Goal: Task Accomplishment & Management: Complete application form

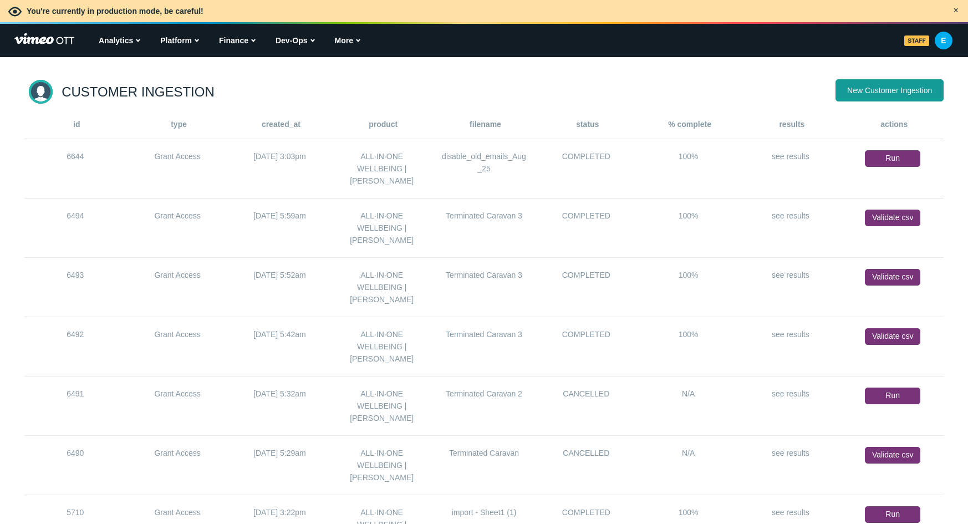
click at [876, 92] on link "New Customer Ingestion" at bounding box center [890, 90] width 108 height 22
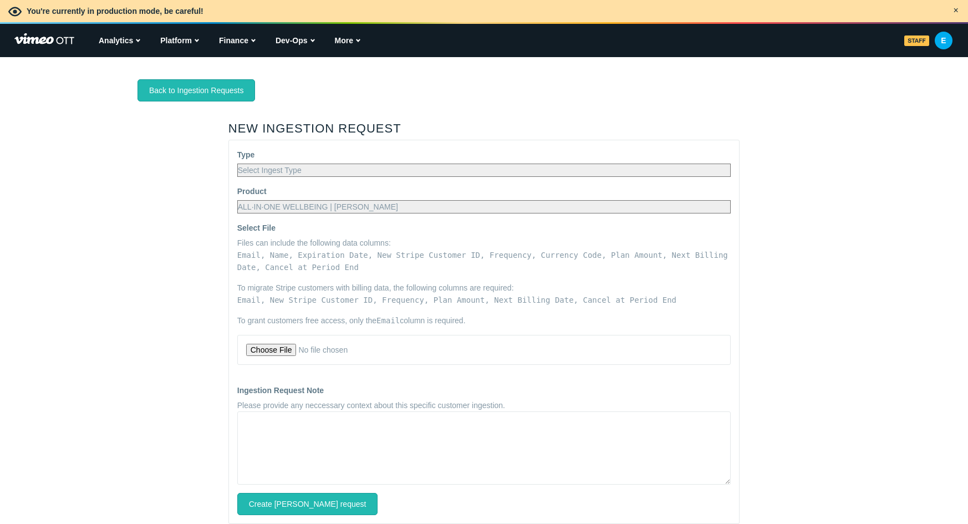
click at [344, 166] on select "Select Ingest Type Stripe Migration Grant Access" at bounding box center [484, 170] width 494 height 13
select select "IngestionRequest::BulkImport"
click at [237, 164] on select "Select Ingest Type Stripe Migration Grant Access" at bounding box center [484, 170] width 494 height 13
click at [326, 204] on select "ALL·IN·ONE WELLBEING | CARAVAN ALL·IN·ONE WELLBEING | CARAVAN Total GLP-1 Healt…" at bounding box center [484, 206] width 494 height 13
select select "189521"
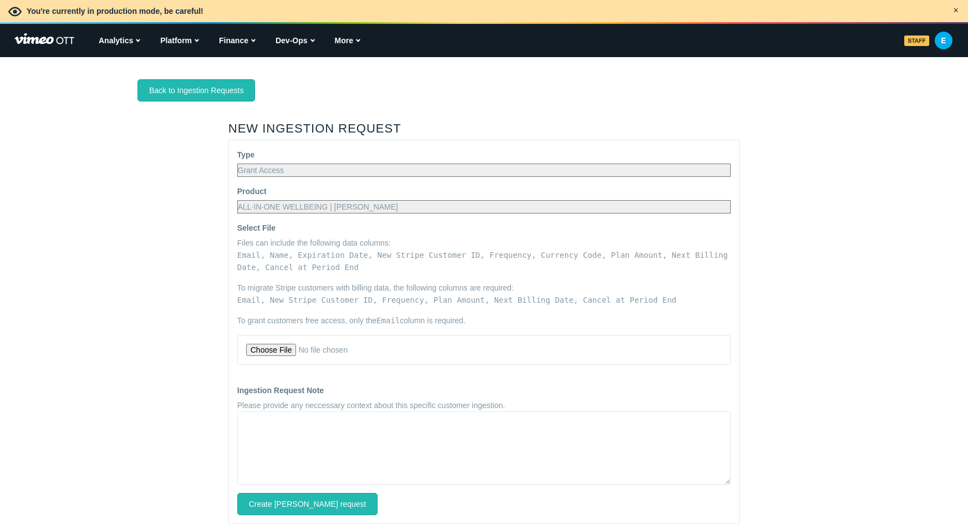
click at [237, 200] on select "ALL·IN·ONE WELLBEING | CARAVAN ALL·IN·ONE WELLBEING | CARAVAN Total GLP-1 Healt…" at bounding box center [484, 206] width 494 height 13
click at [277, 350] on input "Select File" at bounding box center [484, 350] width 476 height 12
type input "C:\fakepath\add_new_emails_Aug_18 (1).csv"
click at [312, 499] on input "Create Ingestion request" at bounding box center [307, 504] width 141 height 22
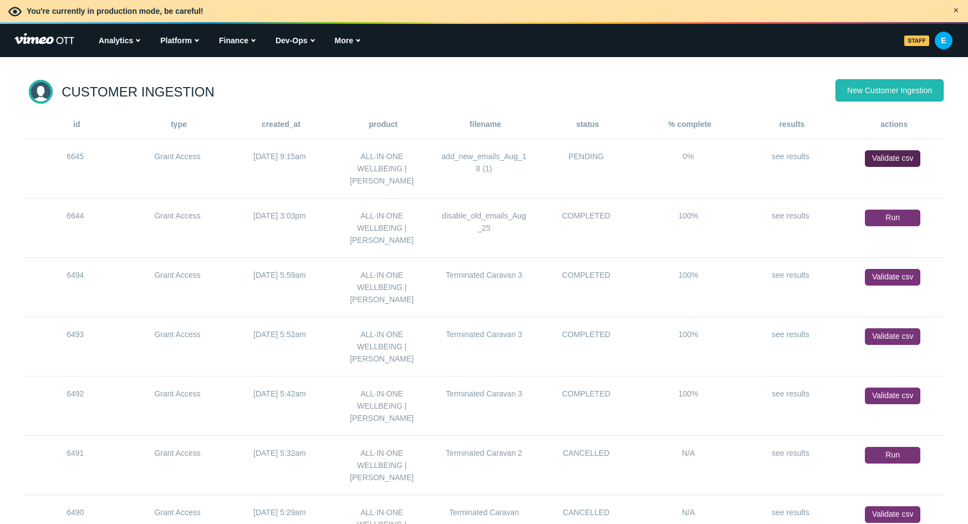
click at [887, 161] on link "Validate csv" at bounding box center [892, 158] width 55 height 17
click at [911, 156] on link "Run" at bounding box center [892, 158] width 55 height 17
click at [800, 158] on link "see results" at bounding box center [791, 156] width 38 height 9
